Goal: Navigation & Orientation: Find specific page/section

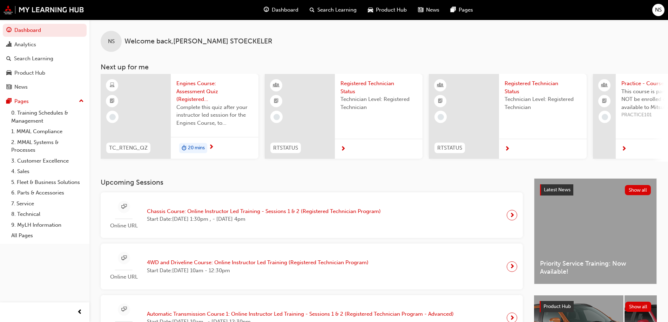
click at [196, 213] on span "Chassis Course: Online Instructor Led Training - Sessions 1 & 2 (Registered Tec…" at bounding box center [264, 211] width 234 height 8
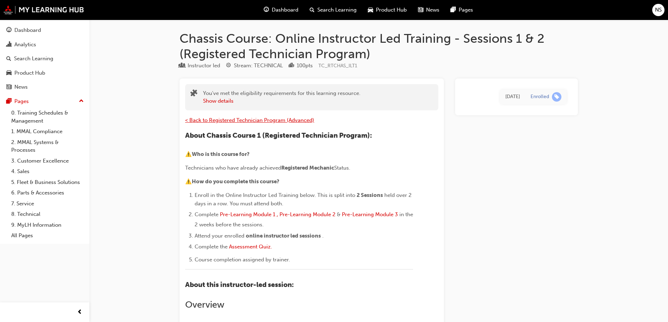
click at [213, 117] on span "< Back to Registered Technician Program (Advanced)" at bounding box center [249, 120] width 129 height 6
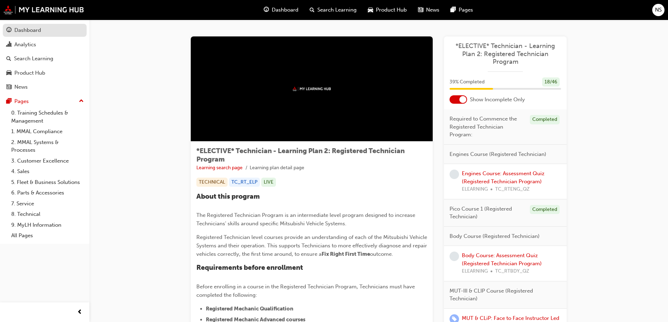
click at [27, 31] on div "Dashboard" at bounding box center [27, 30] width 27 height 8
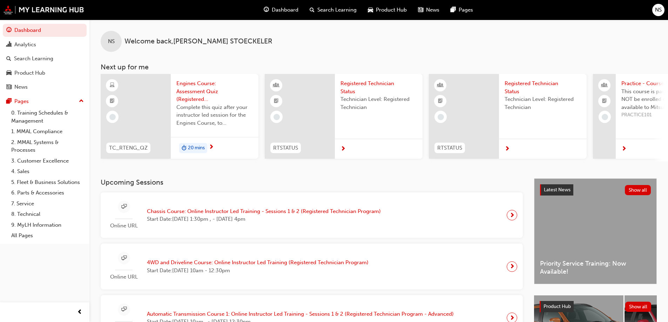
click at [657, 13] on span "NS" at bounding box center [658, 10] width 7 height 8
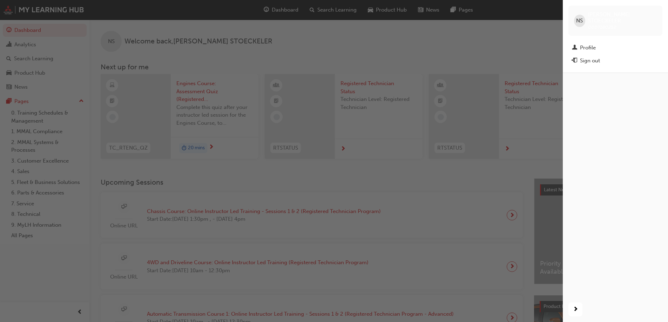
click at [513, 35] on div "button" at bounding box center [281, 161] width 562 height 322
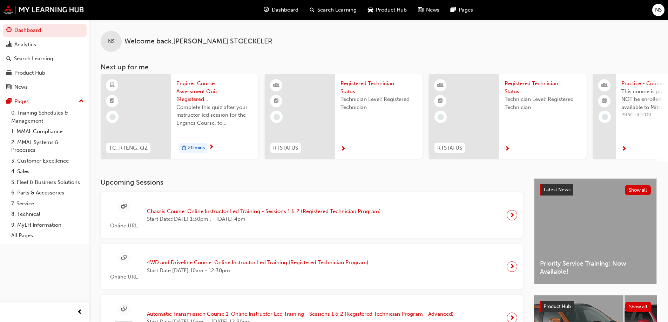
click at [196, 91] on span "Engines Course: Assessment Quiz (Registered Technician Program)" at bounding box center [214, 92] width 76 height 24
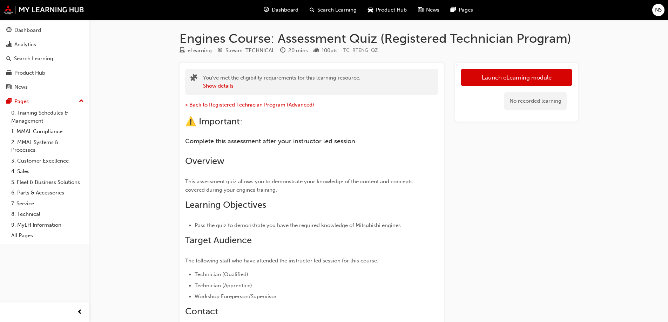
click at [210, 106] on span "< Back to Registered Technician Program (Advanced)" at bounding box center [249, 105] width 129 height 6
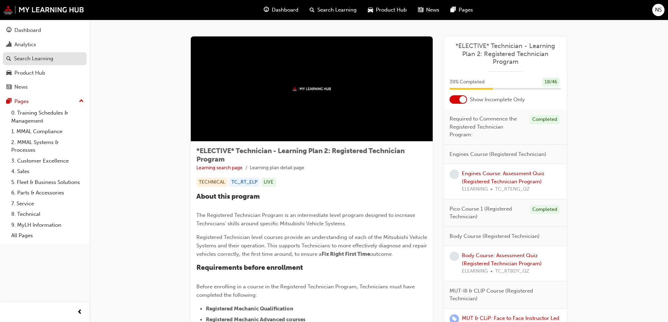
click at [52, 56] on div "Search Learning" at bounding box center [33, 59] width 39 height 8
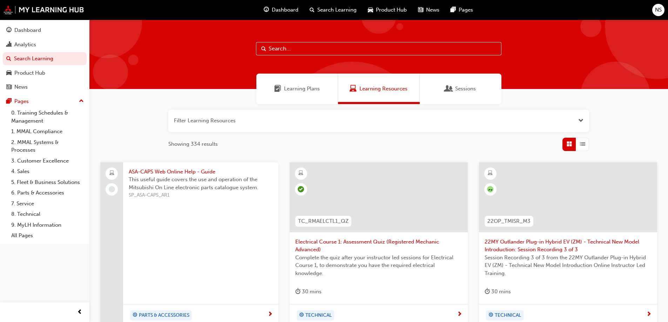
click at [306, 83] on div "Learning Plans" at bounding box center [297, 89] width 82 height 30
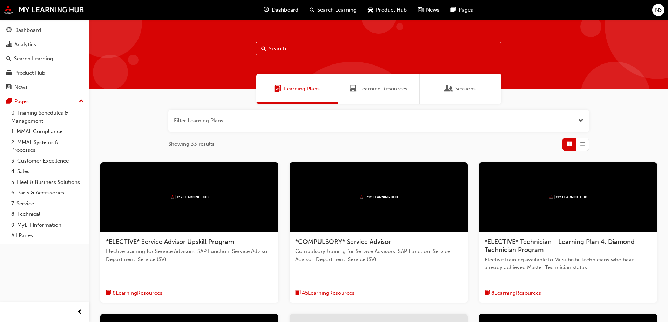
click at [378, 89] on span "Learning Resources" at bounding box center [383, 89] width 48 height 8
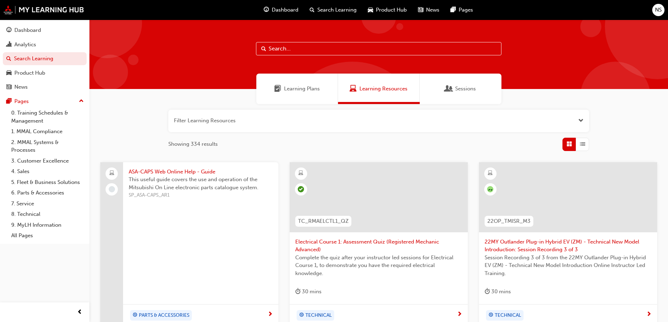
click at [580, 123] on span "Open the filter" at bounding box center [580, 121] width 5 height 8
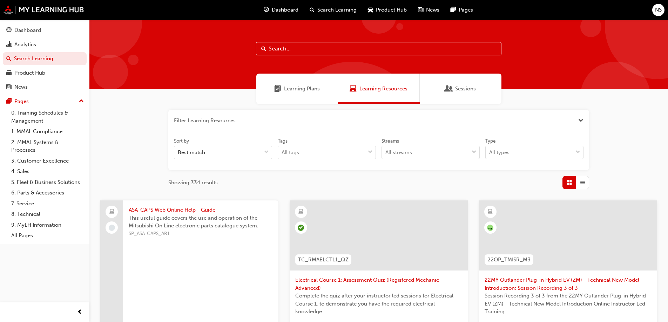
click at [580, 123] on span "Close the filter" at bounding box center [580, 121] width 5 height 8
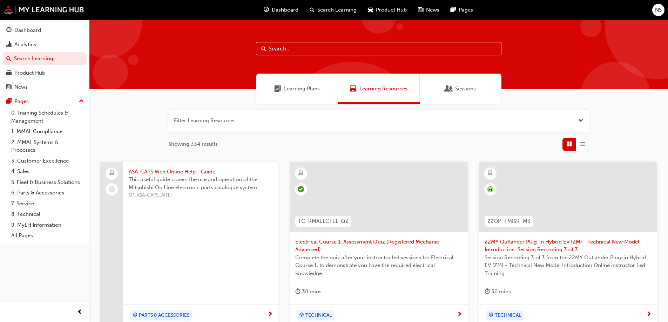
click at [343, 8] on span "Search Learning" at bounding box center [336, 10] width 39 height 8
click at [396, 7] on span "Product Hub" at bounding box center [391, 10] width 31 height 8
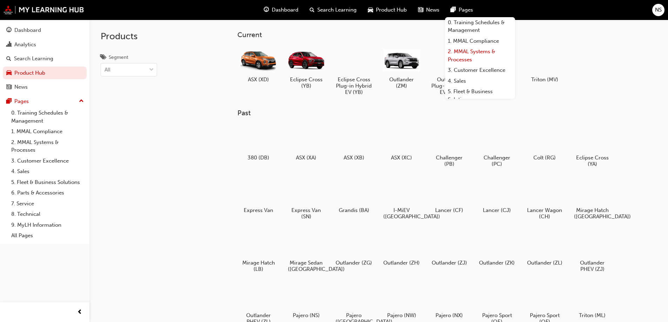
scroll to position [60, 0]
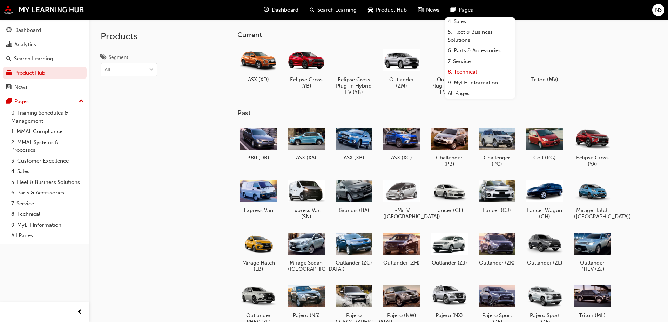
click at [465, 74] on link "8. Technical" at bounding box center [480, 72] width 70 height 11
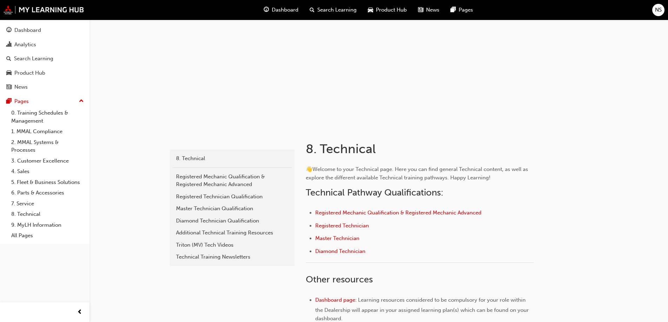
scroll to position [140, 0]
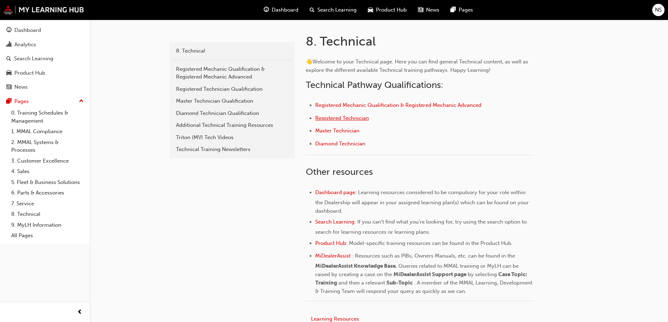
click at [359, 117] on span "Registered Technician" at bounding box center [342, 118] width 54 height 6
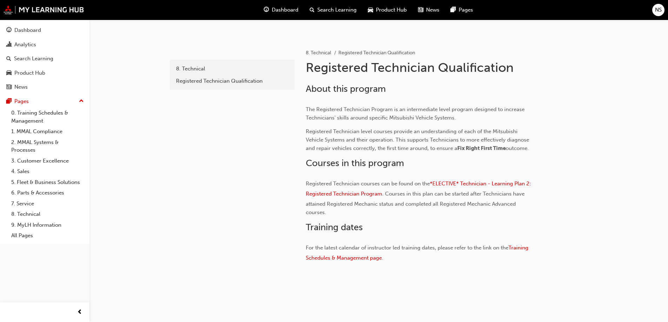
scroll to position [132, 0]
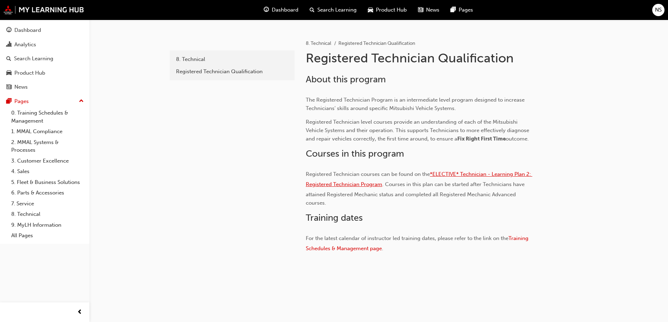
click at [478, 174] on span "*ELECTIVE* Technician - Learning Plan 2: Registered Technician Program" at bounding box center [419, 179] width 226 height 16
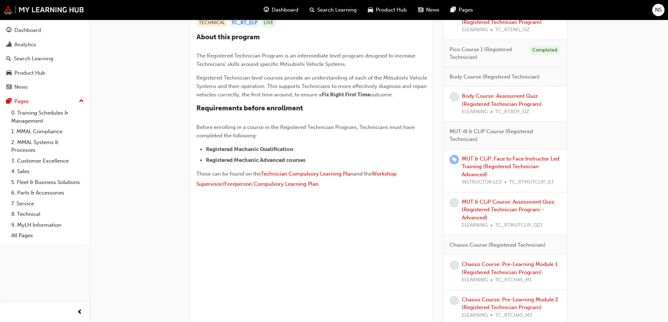
scroll to position [175, 0]
